Goal: Find specific page/section: Find specific page/section

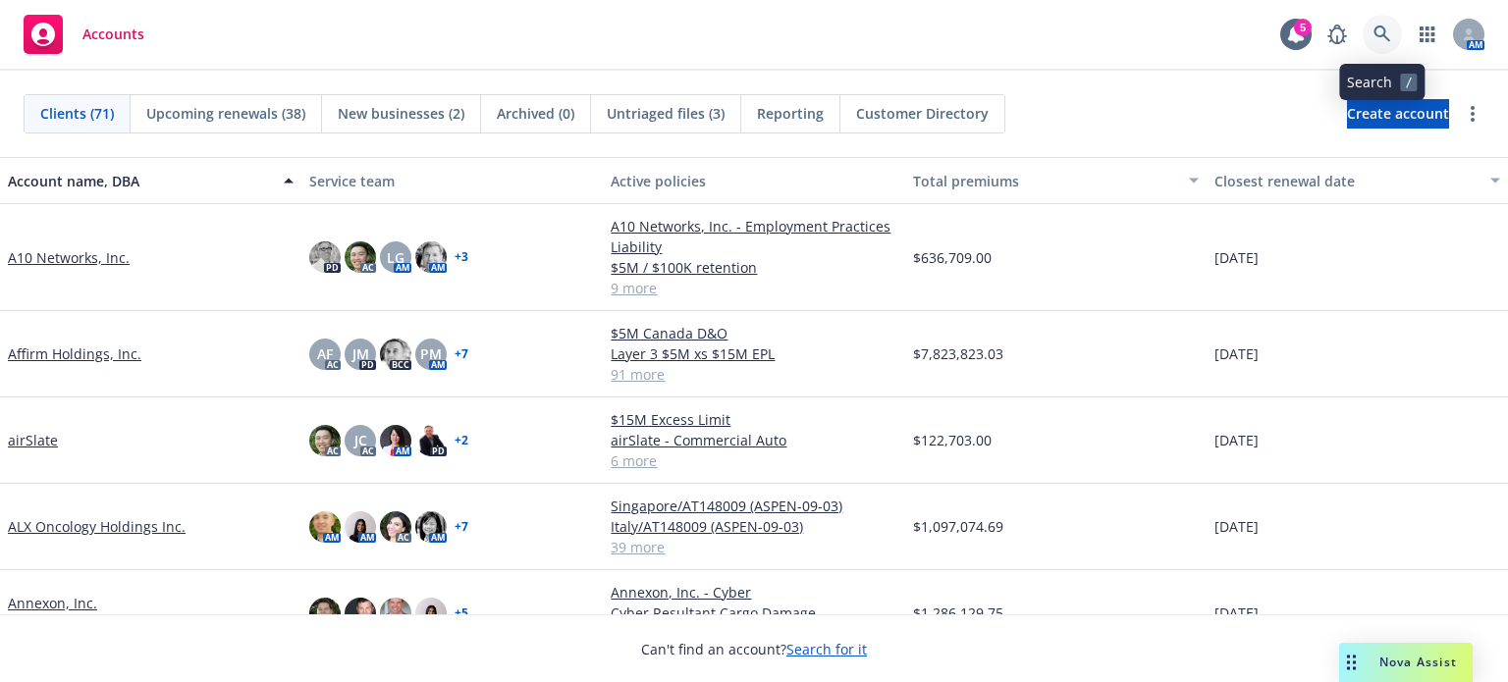
click at [1389, 30] on icon at bounding box center [1382, 35] width 18 height 18
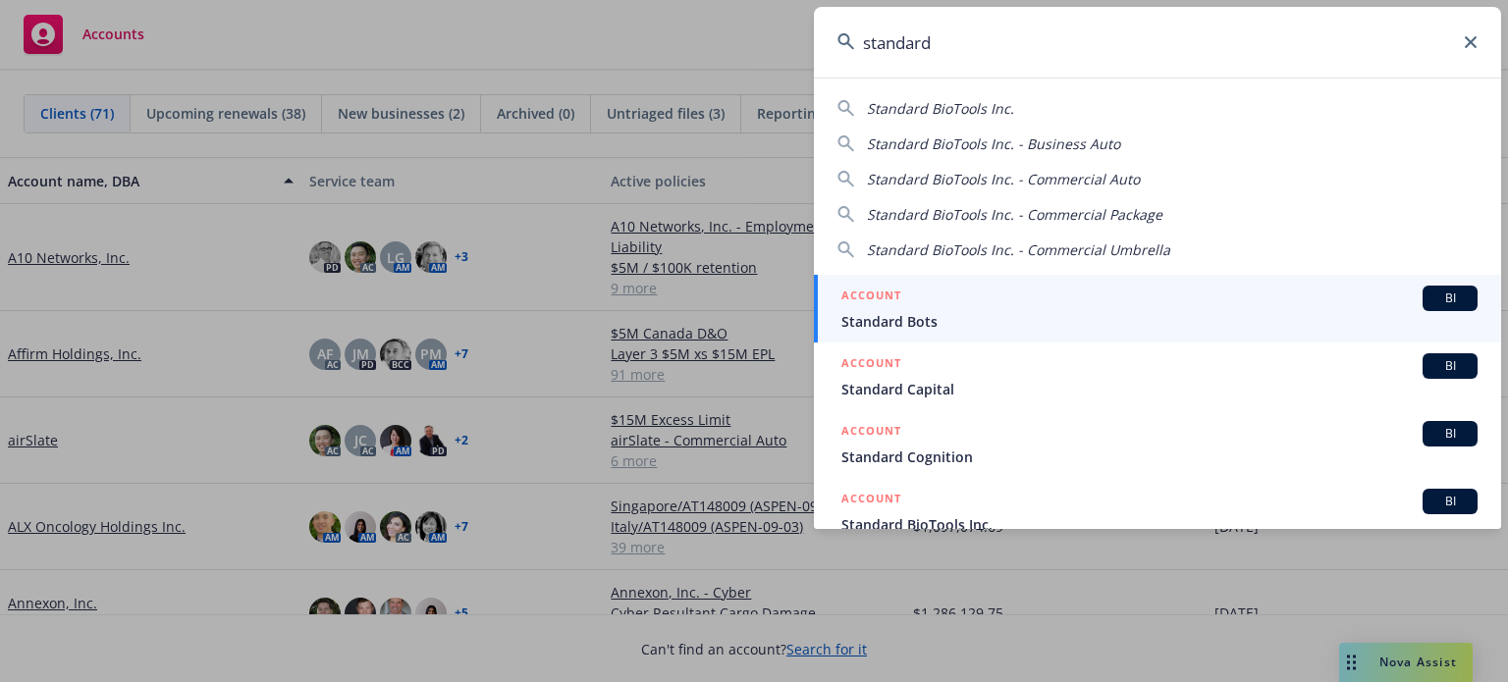
click at [922, 109] on span "Standard BioTools Inc." at bounding box center [940, 108] width 147 height 19
type input "Standard BioTools Inc."
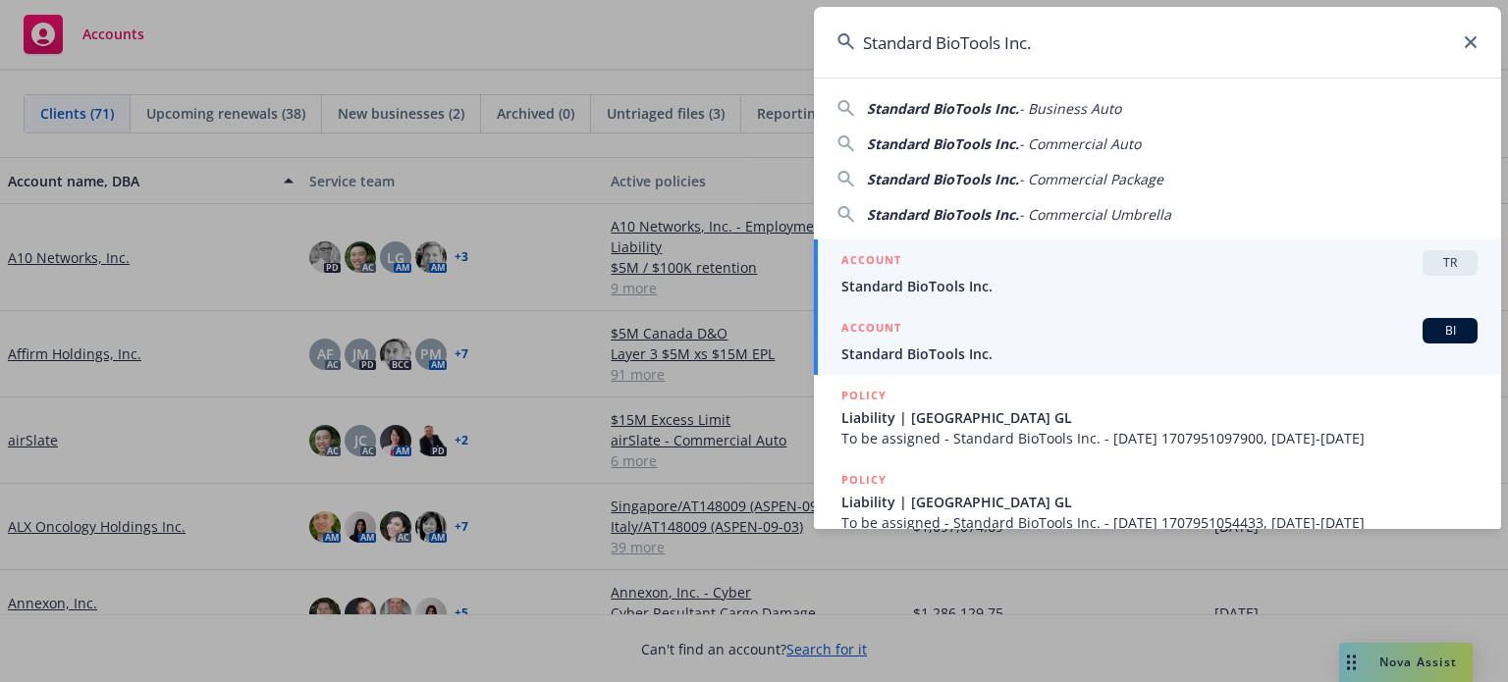
click at [926, 355] on span "Standard BioTools Inc." at bounding box center [1159, 354] width 636 height 21
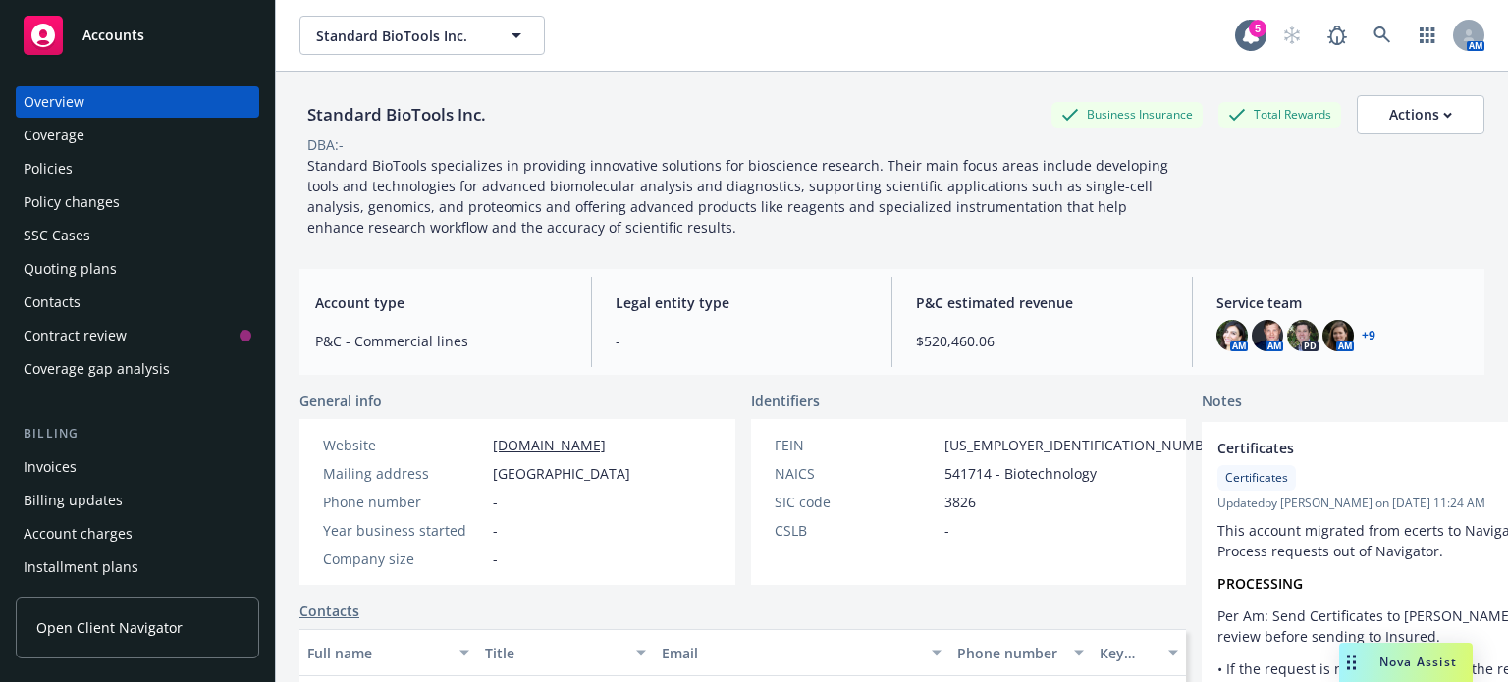
click at [39, 159] on div "Policies" at bounding box center [48, 168] width 49 height 31
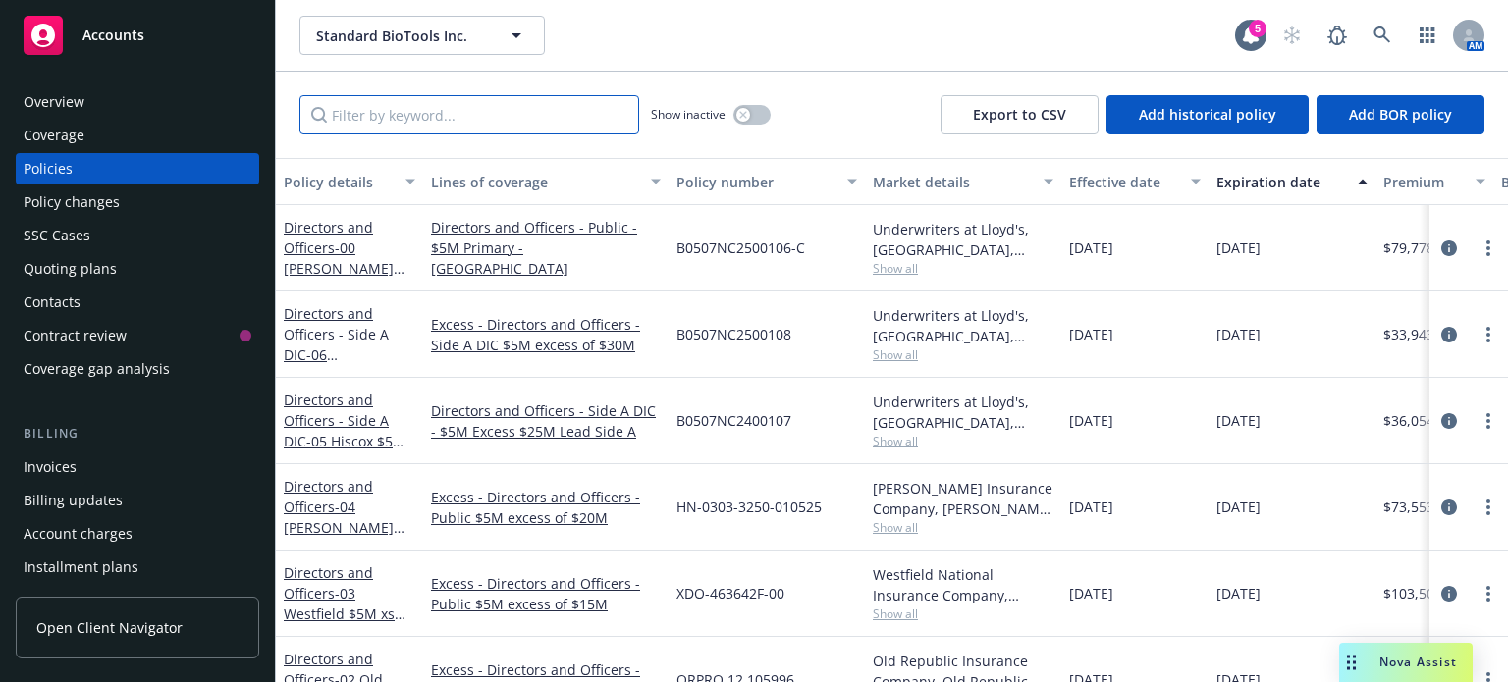
click at [433, 109] on input "Filter by keyword..." at bounding box center [469, 114] width 340 height 39
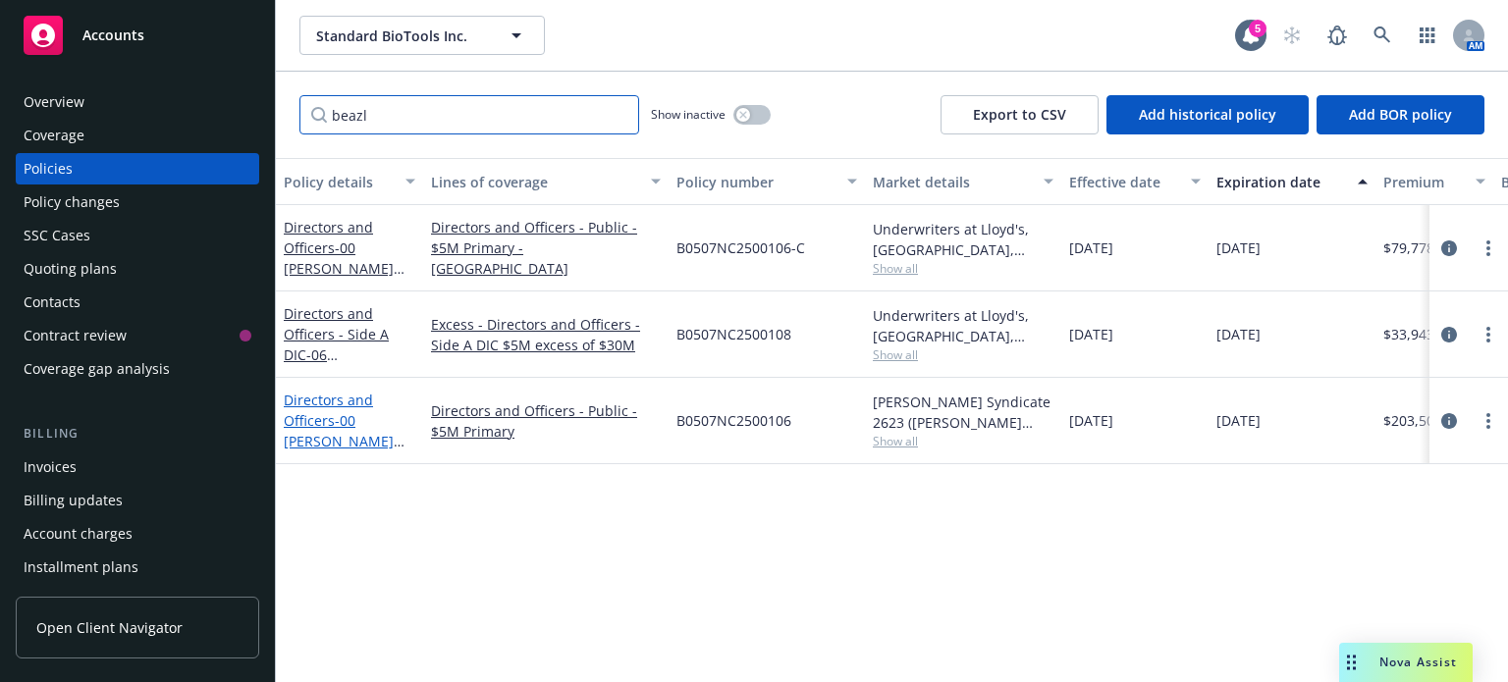
type input "beazl"
click at [339, 416] on span "- 00 [PERSON_NAME] $5M Primary" at bounding box center [344, 441] width 121 height 60
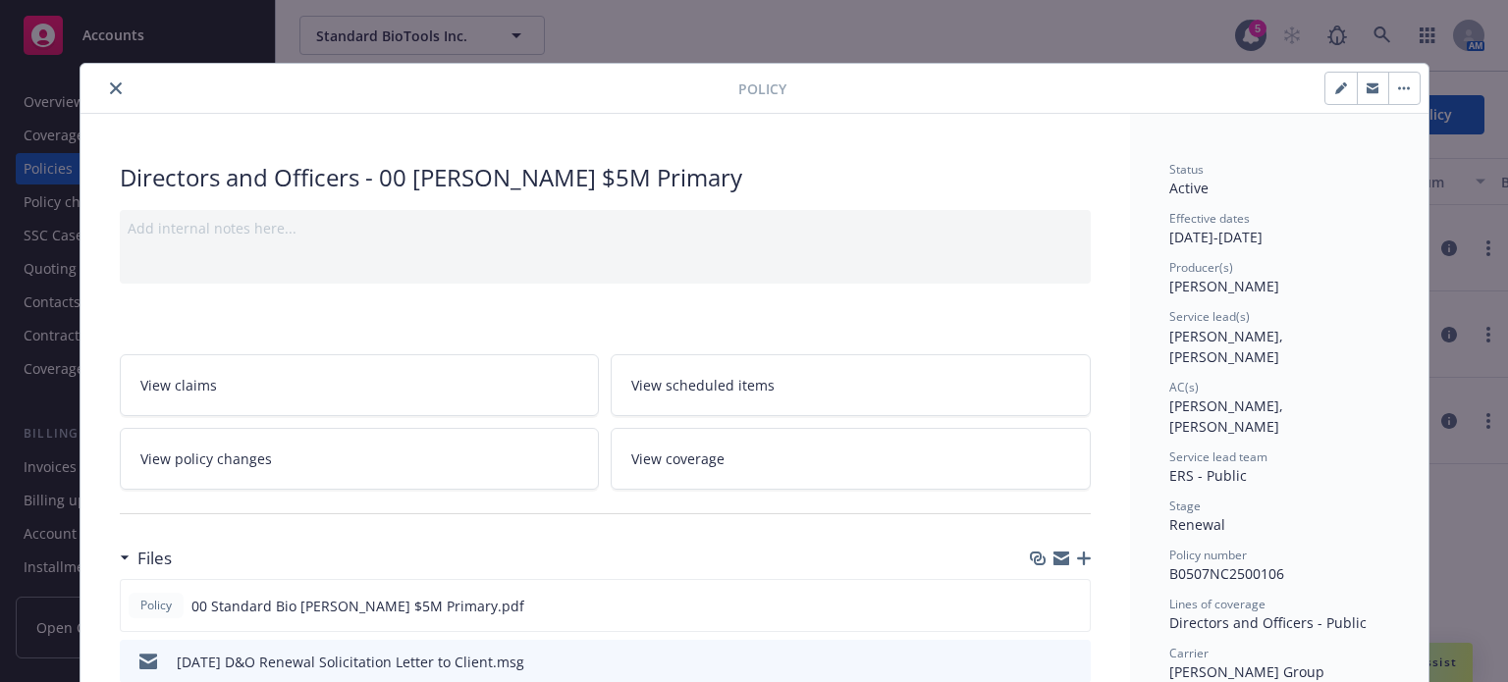
scroll to position [131, 0]
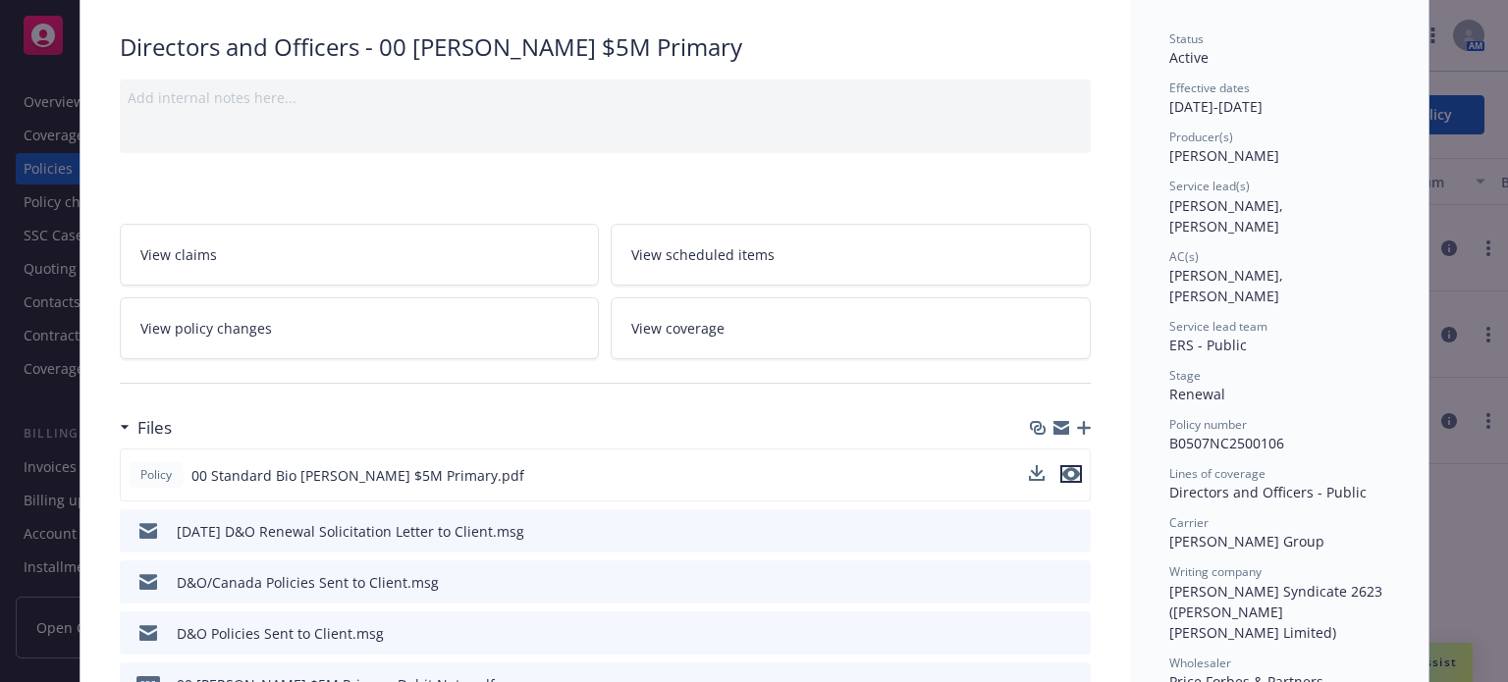
click at [1071, 474] on icon "preview file" at bounding box center [1071, 474] width 18 height 14
